Goal: Task Accomplishment & Management: Manage account settings

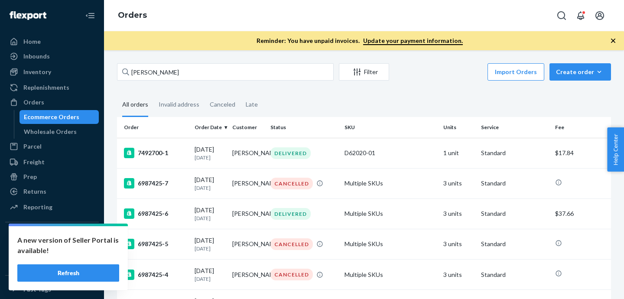
click at [247, 74] on input "[PERSON_NAME]" at bounding box center [225, 71] width 217 height 17
click at [143, 73] on input "[PERSON_NAME]" at bounding box center [225, 71] width 217 height 17
click at [54, 98] on div "Orders" at bounding box center [52, 102] width 92 height 12
click at [49, 65] on link "Inventory" at bounding box center [52, 72] width 94 height 14
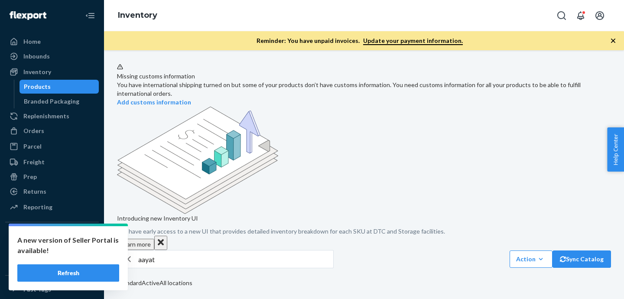
scroll to position [88, 0]
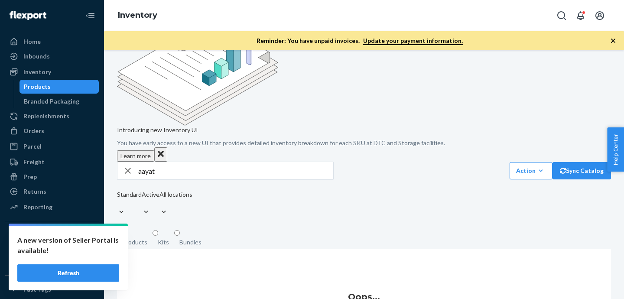
click at [176, 162] on input "aayat" at bounding box center [235, 170] width 195 height 17
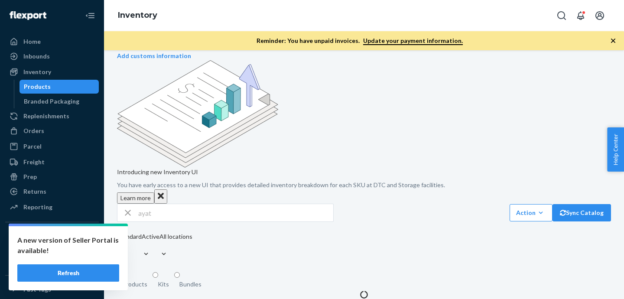
scroll to position [0, 0]
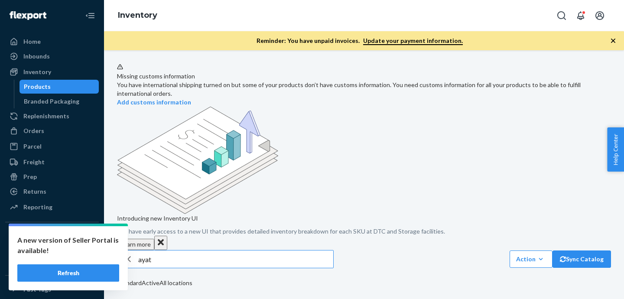
click at [198, 251] on input "ayat" at bounding box center [235, 259] width 195 height 17
type input "aayat"
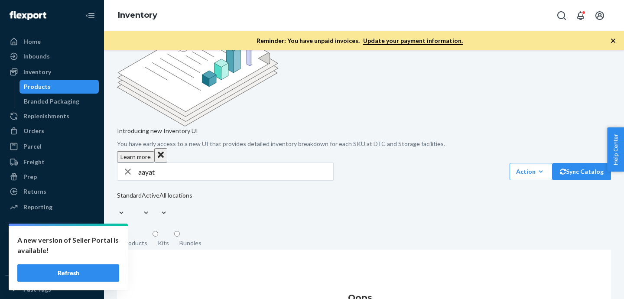
scroll to position [88, 0]
click at [63, 72] on div "Inventory" at bounding box center [52, 72] width 92 height 12
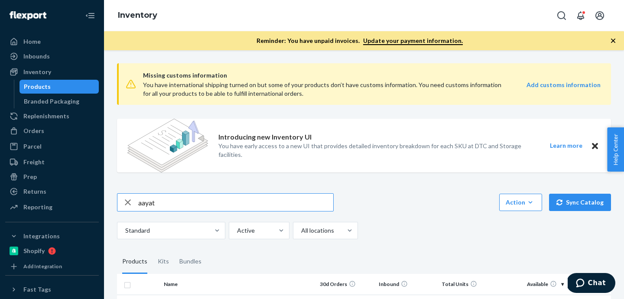
type input "aayat"
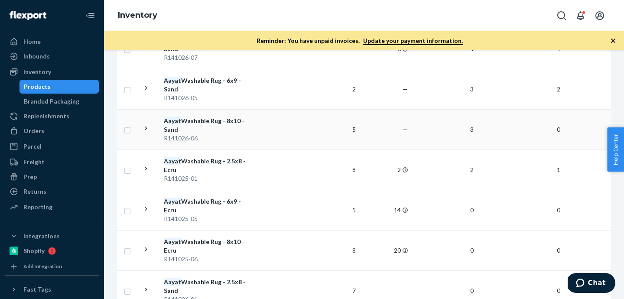
scroll to position [321, 0]
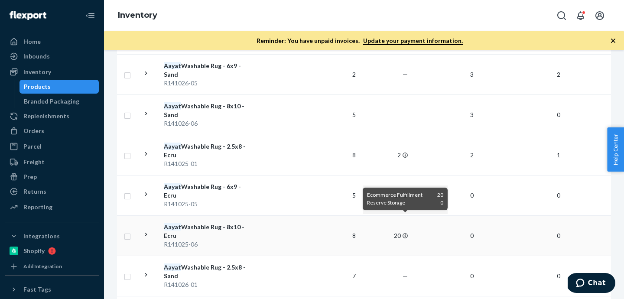
click at [403, 233] on icon at bounding box center [405, 235] width 5 height 5
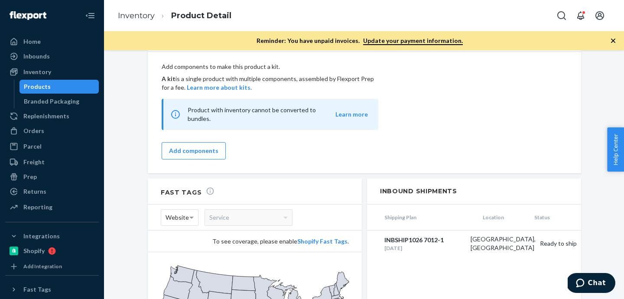
scroll to position [909, 0]
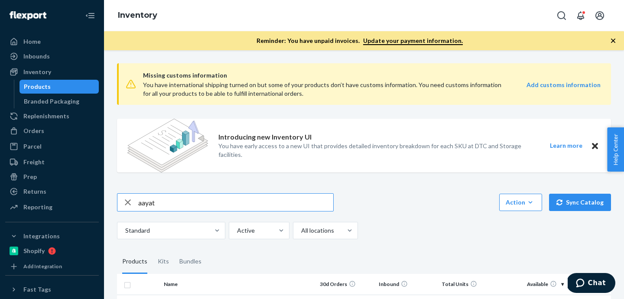
click at [169, 203] on input "aayat" at bounding box center [235, 202] width 195 height 17
type input "padma washable"
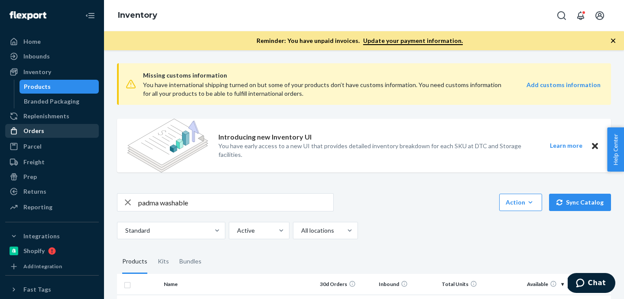
click at [40, 131] on div "Orders" at bounding box center [33, 131] width 21 height 9
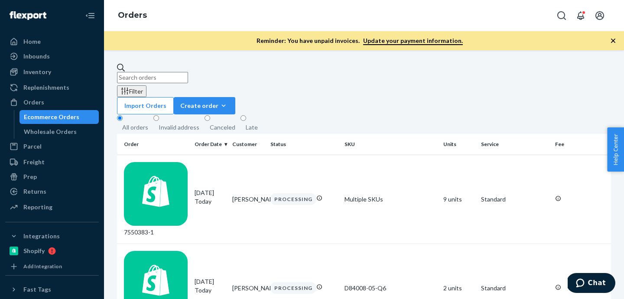
click at [167, 72] on input "text" at bounding box center [152, 77] width 71 height 11
paste input "[PERSON_NAME] DESIGN"
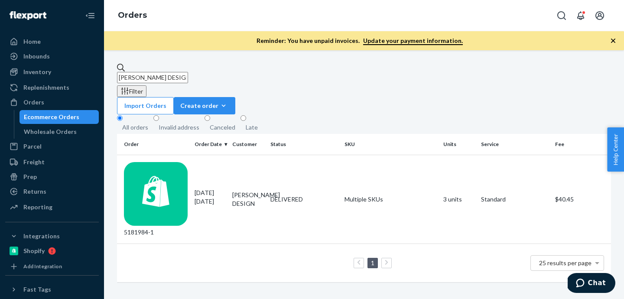
type input "[PERSON_NAME] DESIGN"
click at [52, 67] on div "Inventory" at bounding box center [52, 72] width 92 height 12
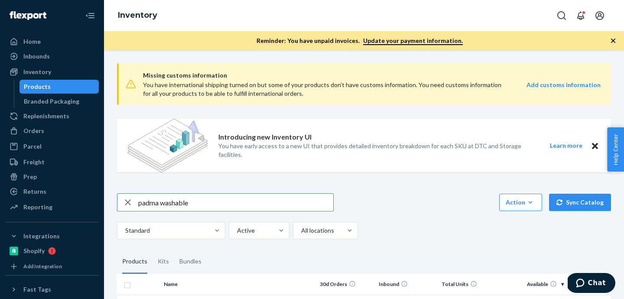
click at [197, 200] on input "padma washable" at bounding box center [235, 202] width 195 height 17
type input "B86008-30"
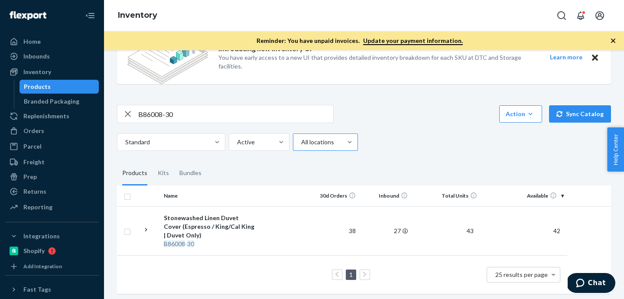
scroll to position [91, 0]
